Goal: Information Seeking & Learning: Understand process/instructions

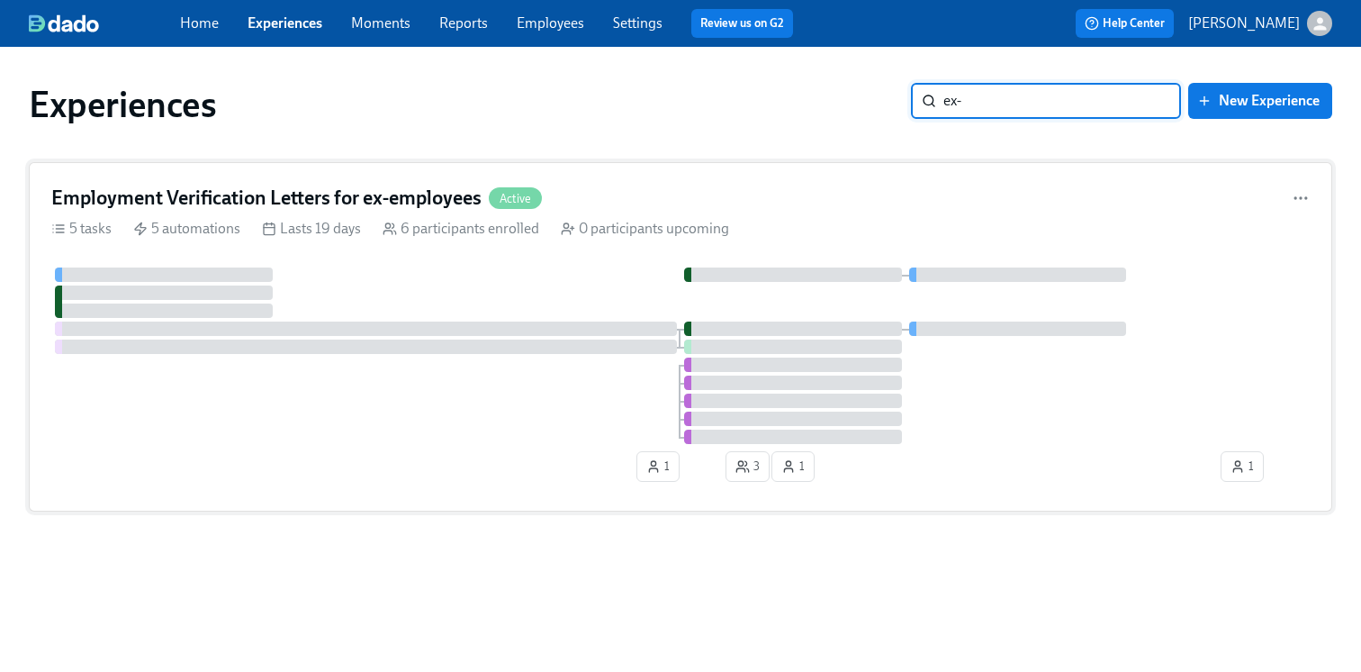
type input "ex-"
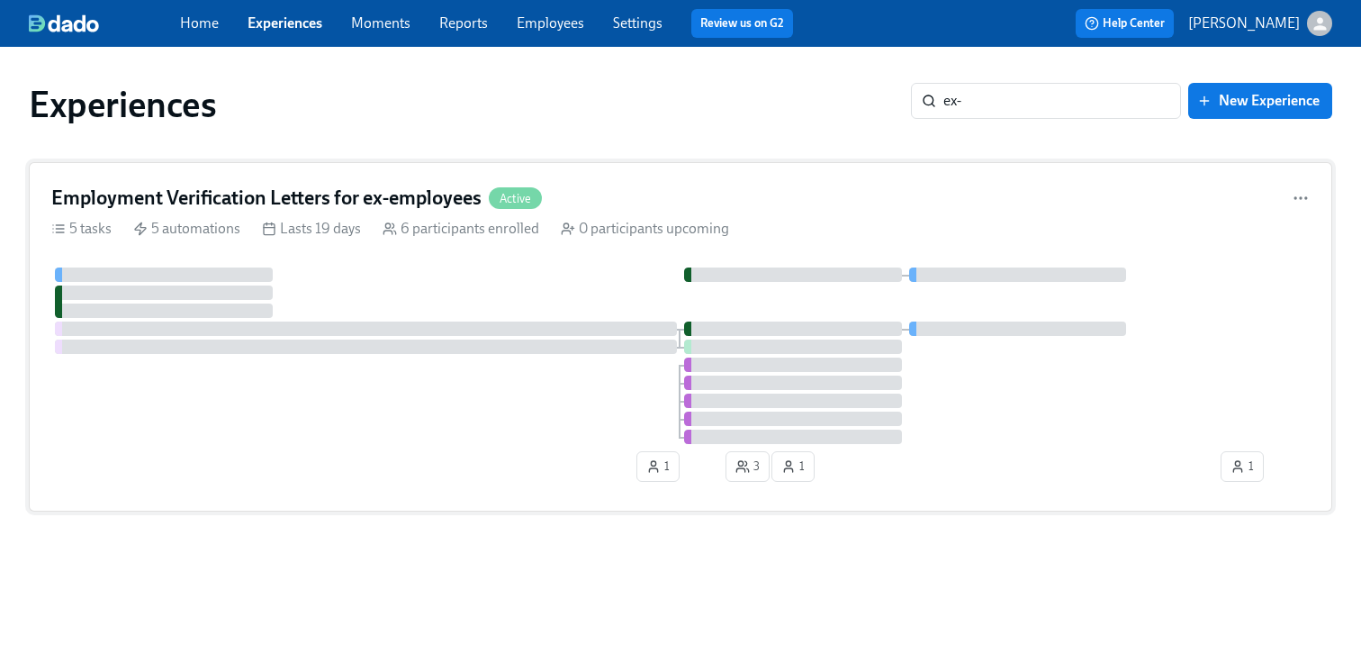
click at [433, 203] on h4 "Employment Verification Letters for ex-employees" at bounding box center [266, 198] width 430 height 27
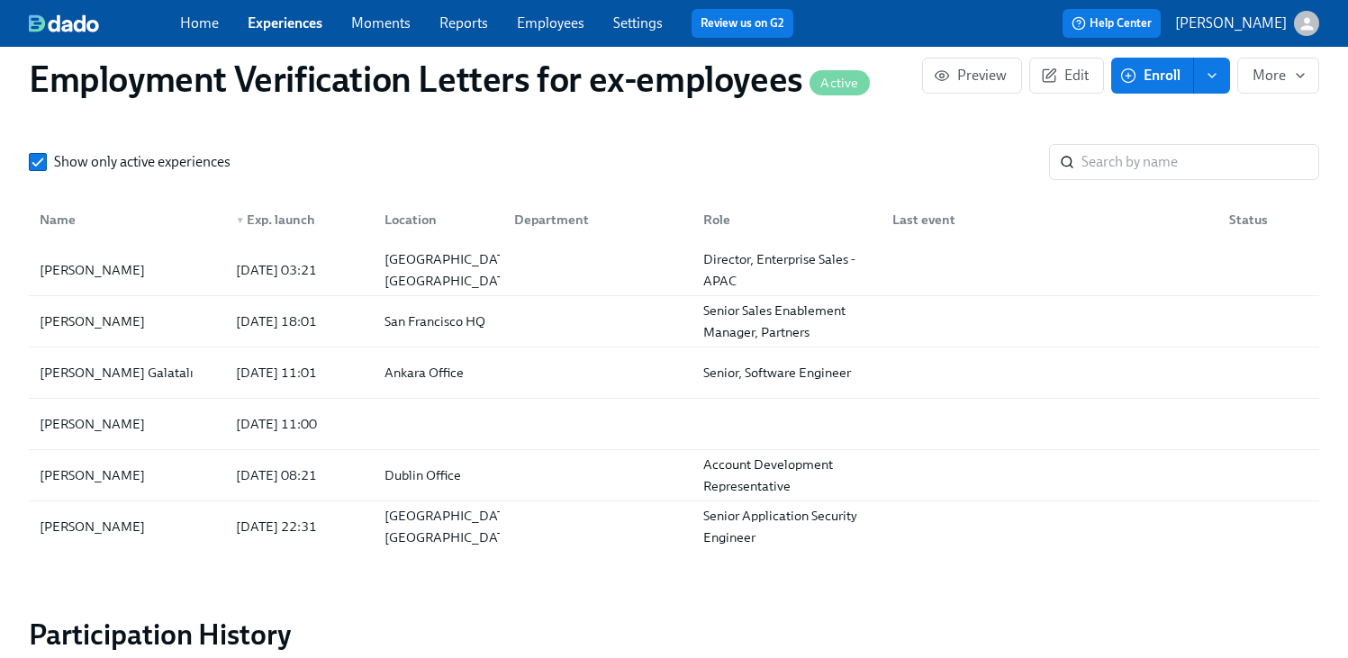
scroll to position [2076, 0]
